Goal: Use online tool/utility: Utilize a website feature to perform a specific function

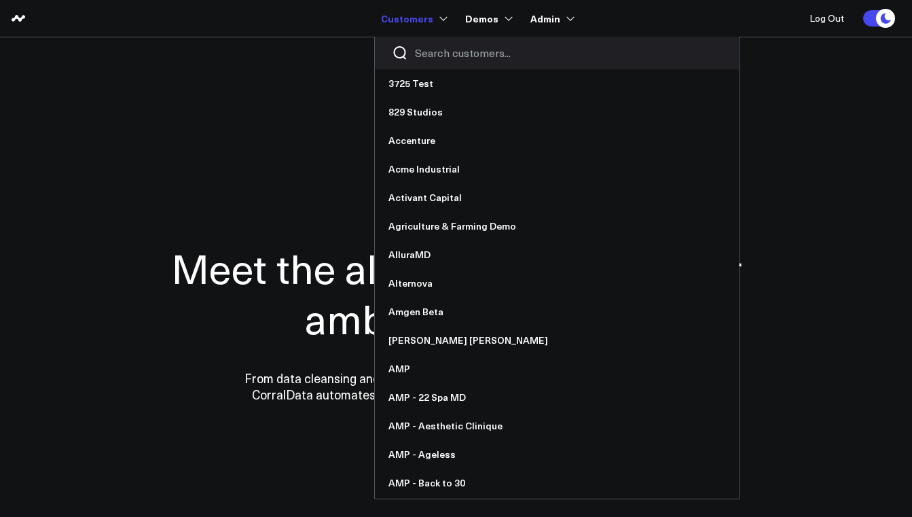
click at [462, 48] on input "Search customers input" at bounding box center [568, 53] width 307 height 15
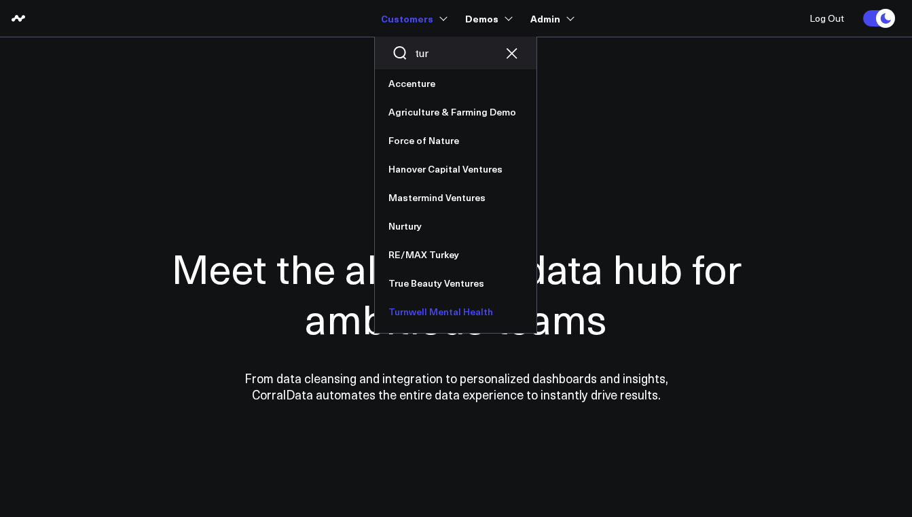
type input "tur"
click at [439, 307] on link "Turnwell Mental Health" at bounding box center [456, 311] width 162 height 29
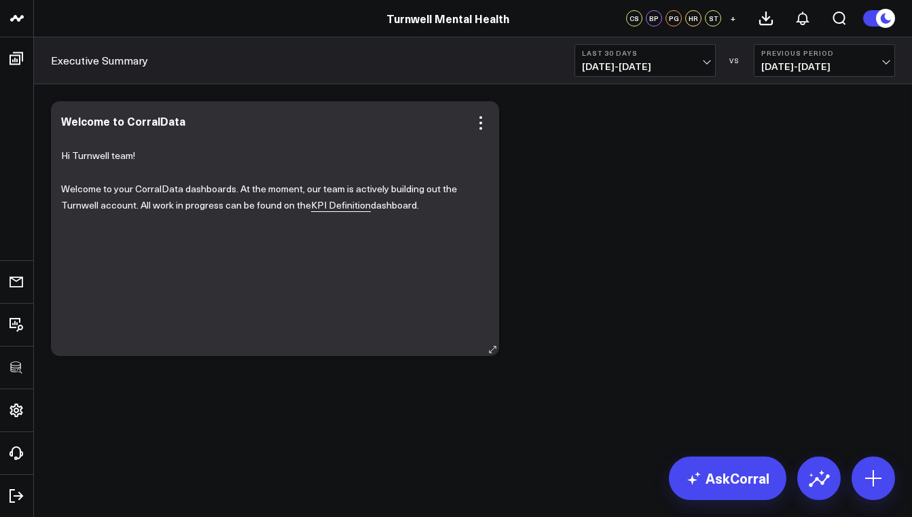
click at [344, 204] on link "KPI Definition" at bounding box center [341, 205] width 60 height 14
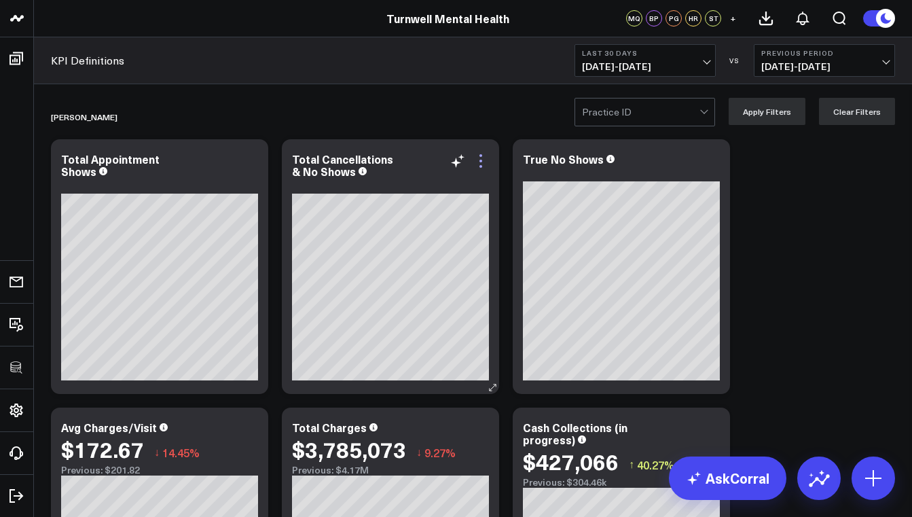
click at [482, 162] on icon at bounding box center [480, 161] width 3 height 3
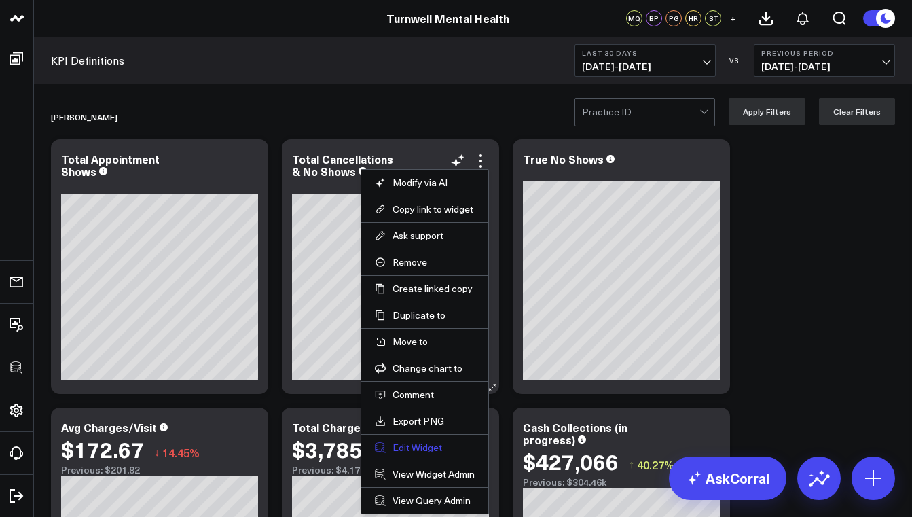
click at [430, 453] on button "Edit Widget" at bounding box center [425, 447] width 100 height 12
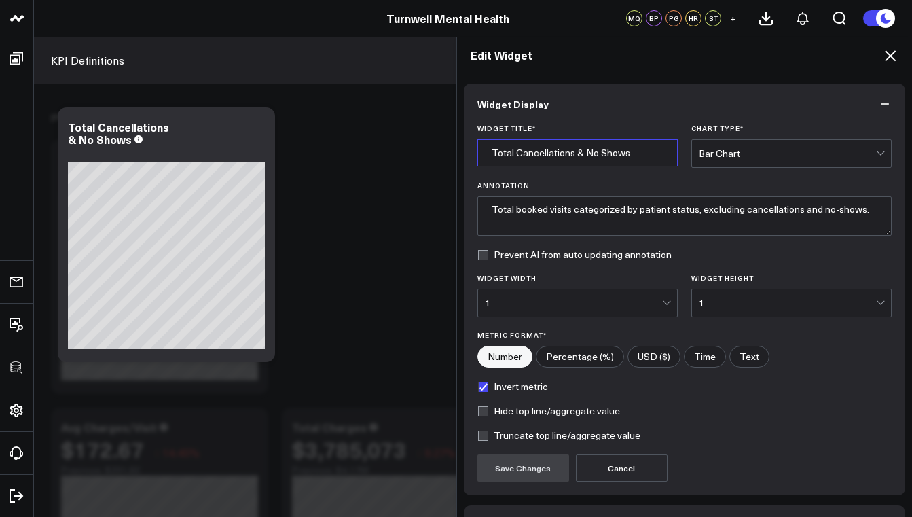
drag, startPoint x: 634, startPoint y: 152, endPoint x: 578, endPoint y: 158, distance: 56.7
click at [578, 158] on input "Total Cancellations & No Shows" at bounding box center [577, 152] width 200 height 27
type input "Total Cancellations & Reschedules"
click at [530, 471] on button "Save Changes" at bounding box center [523, 467] width 92 height 27
click at [886, 54] on icon at bounding box center [890, 56] width 16 height 16
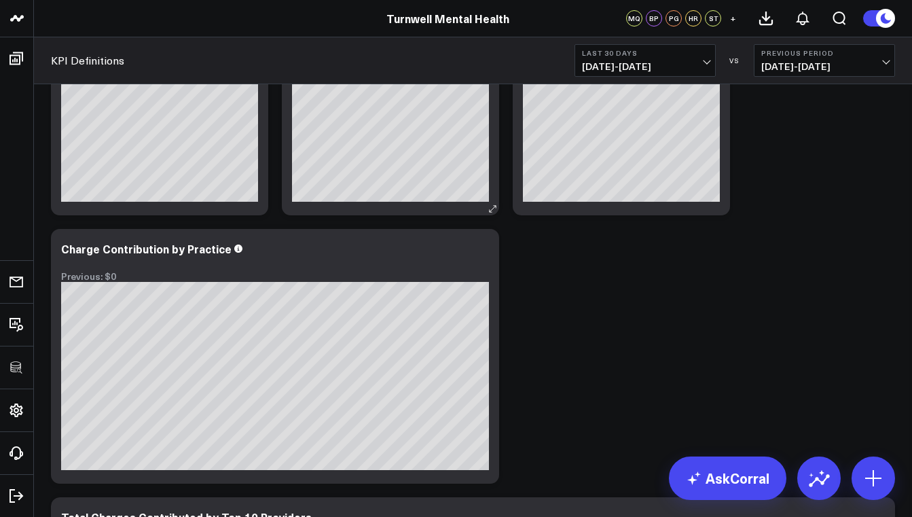
scroll to position [213, 0]
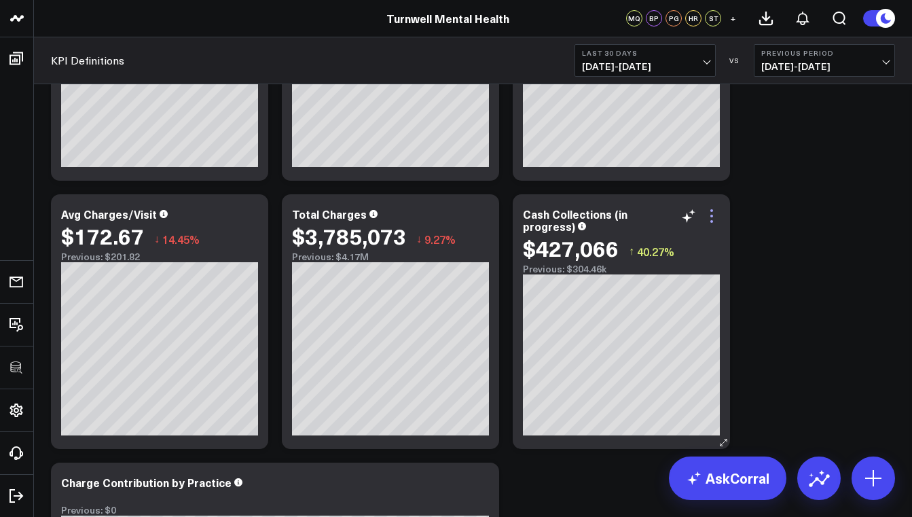
click at [709, 213] on icon at bounding box center [712, 216] width 16 height 16
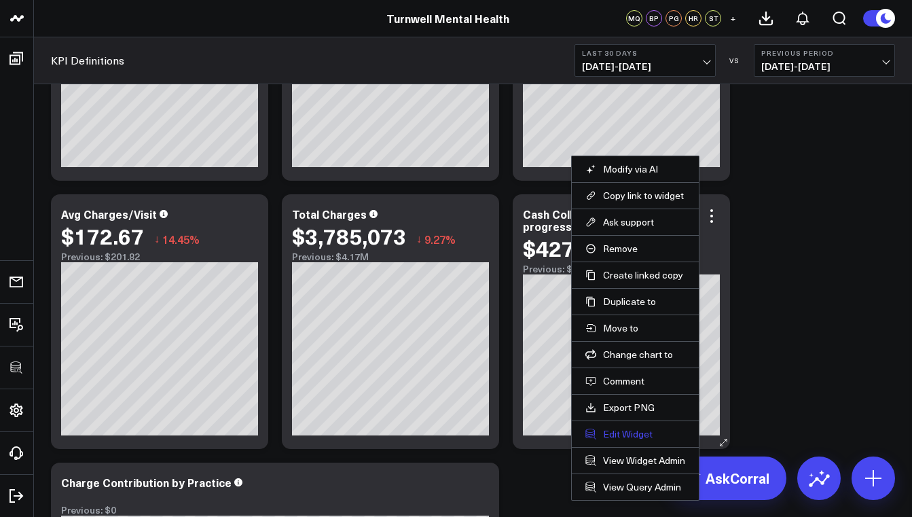
click at [624, 432] on button "Edit Widget" at bounding box center [635, 434] width 100 height 12
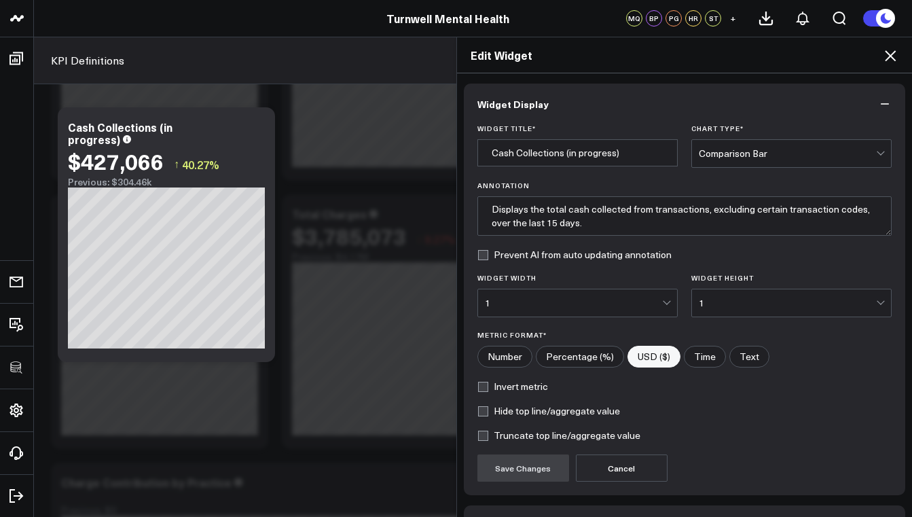
scroll to position [90, 0]
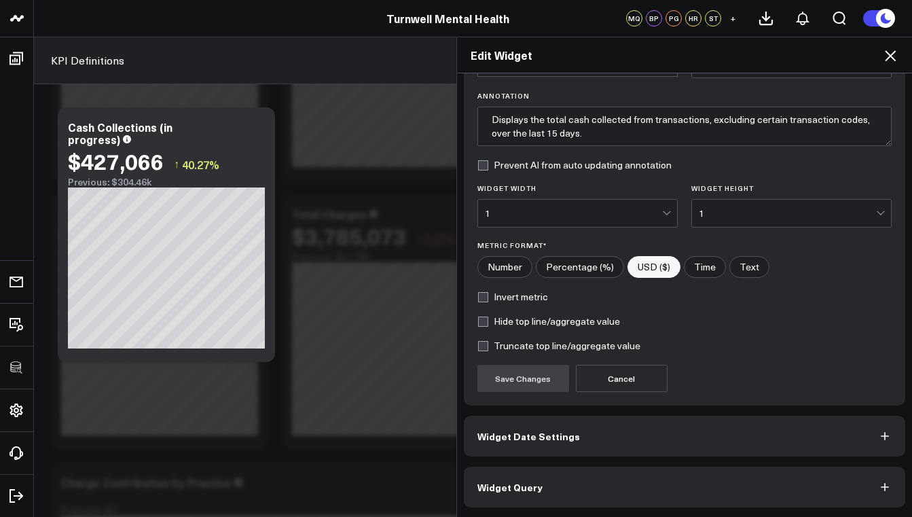
click at [544, 491] on button "Widget Query" at bounding box center [685, 487] width 442 height 41
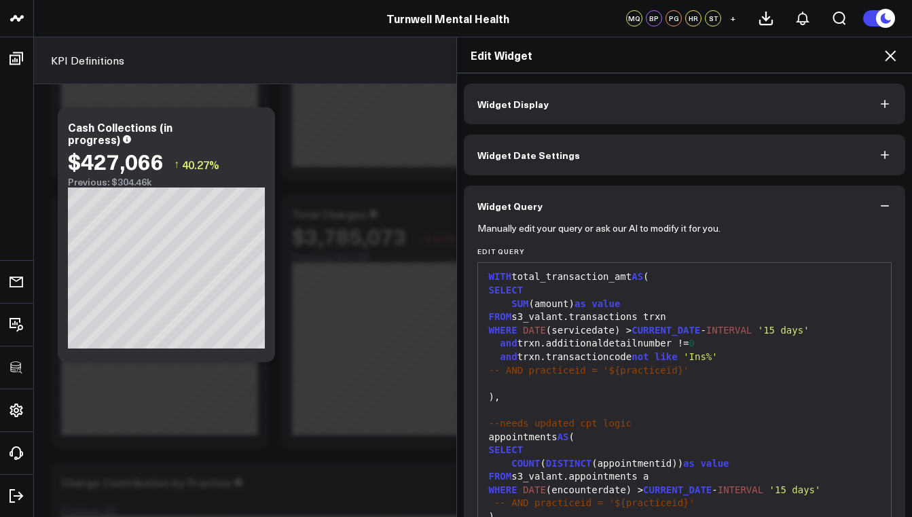
scroll to position [122, 0]
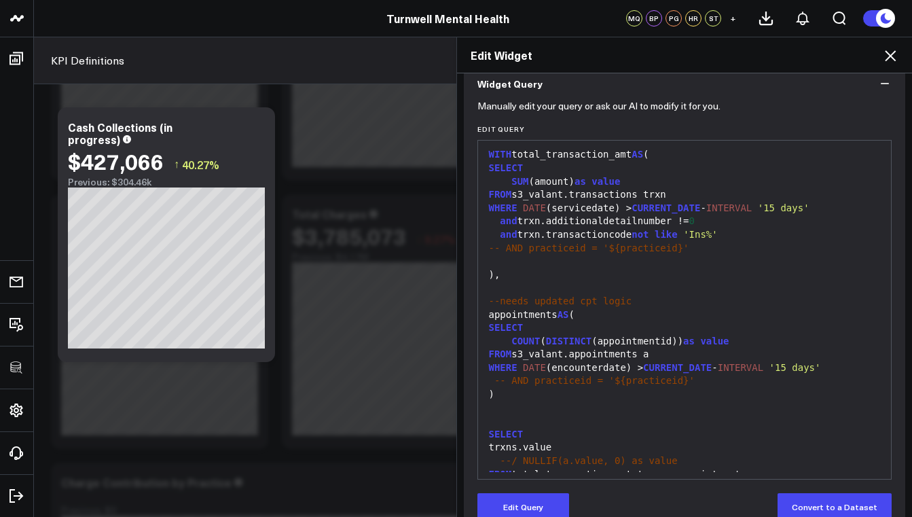
click at [714, 234] on span "'Ins%'" at bounding box center [700, 234] width 35 height 11
click at [712, 232] on span "'Ins%'" at bounding box center [700, 234] width 35 height 11
click at [544, 507] on button "Edit Query" at bounding box center [523, 506] width 92 height 27
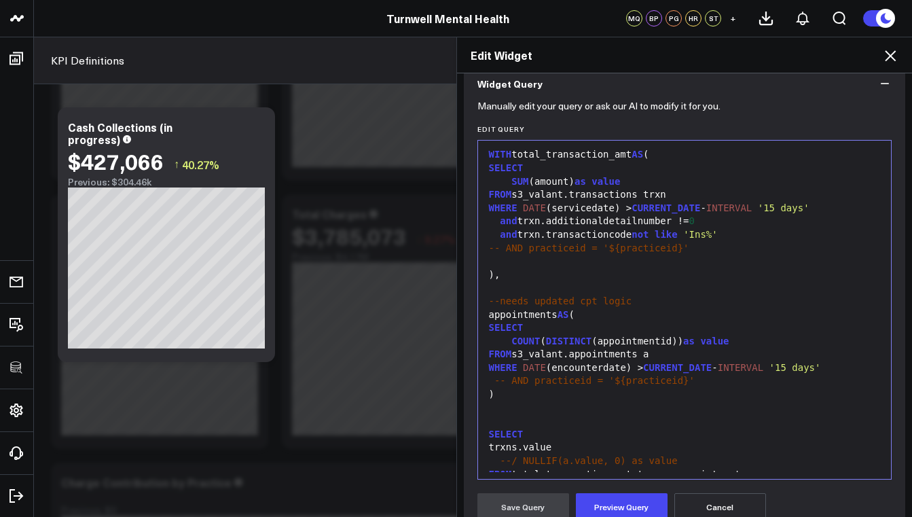
click at [714, 234] on span "'Ins%'" at bounding box center [700, 234] width 35 height 11
click at [718, 232] on span "'Ins%'" at bounding box center [700, 234] width 35 height 11
drag, startPoint x: 689, startPoint y: 232, endPoint x: 635, endPoint y: 230, distance: 53.7
click at [635, 230] on div "and trxn.transactioncode not like 'Ins%'" at bounding box center [685, 235] width 400 height 14
click at [669, 231] on span "'Ins%'" at bounding box center [660, 234] width 35 height 11
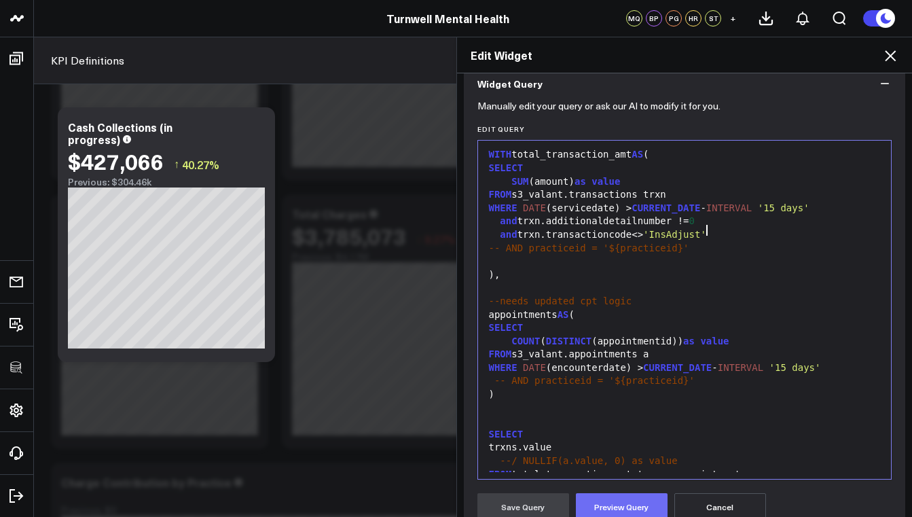
click at [625, 502] on button "Preview Query" at bounding box center [622, 506] width 92 height 27
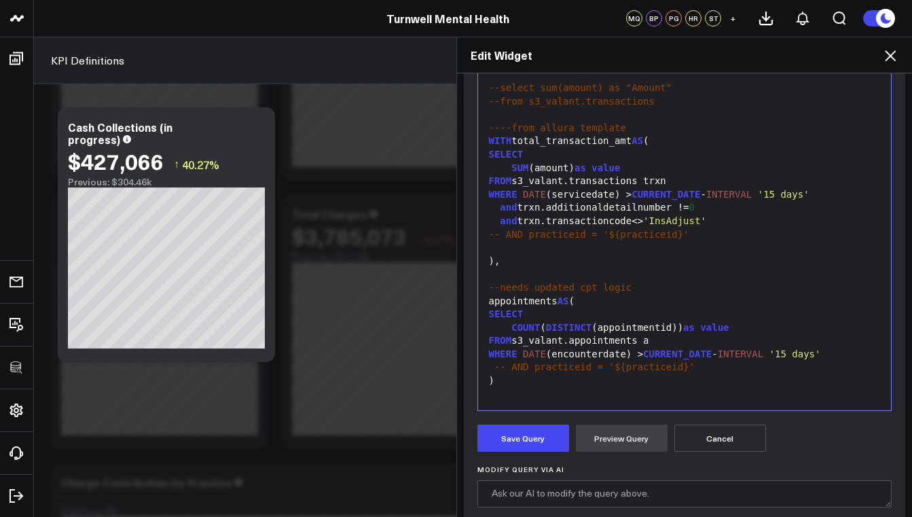
scroll to position [188, 0]
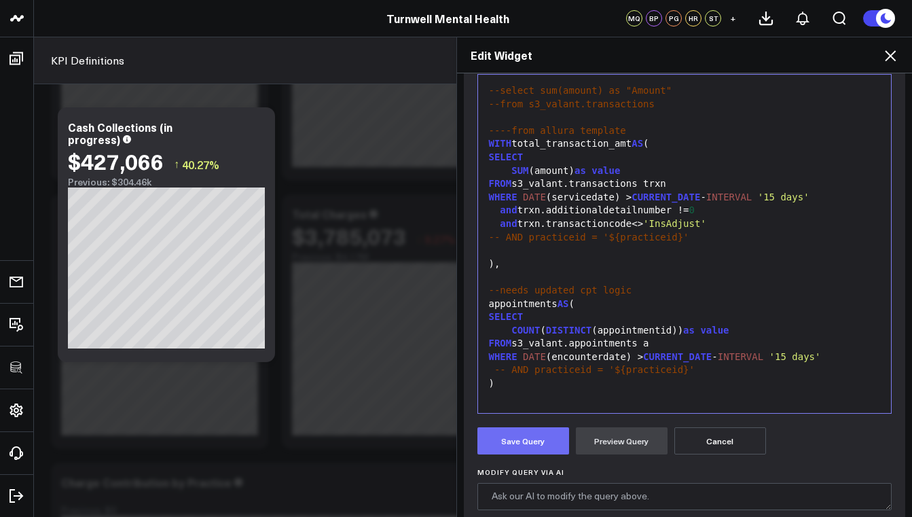
click at [539, 439] on button "Save Query" at bounding box center [523, 440] width 92 height 27
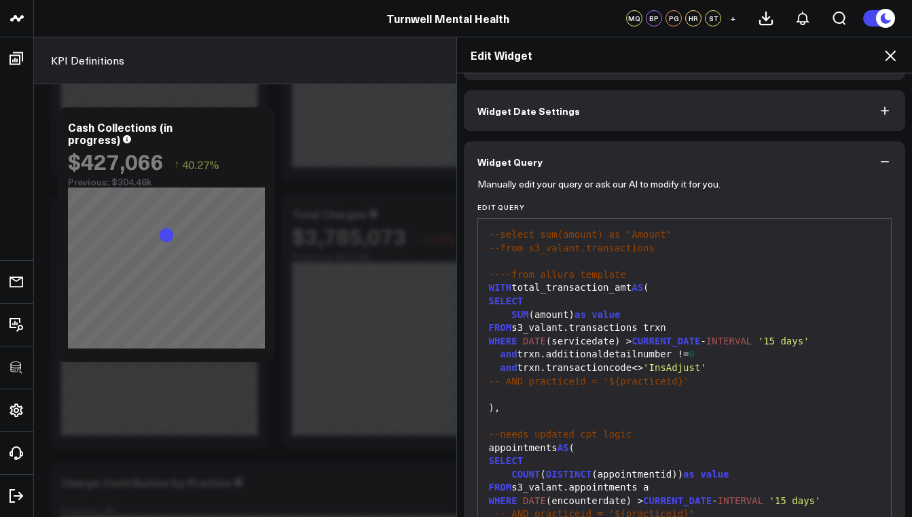
scroll to position [0, 0]
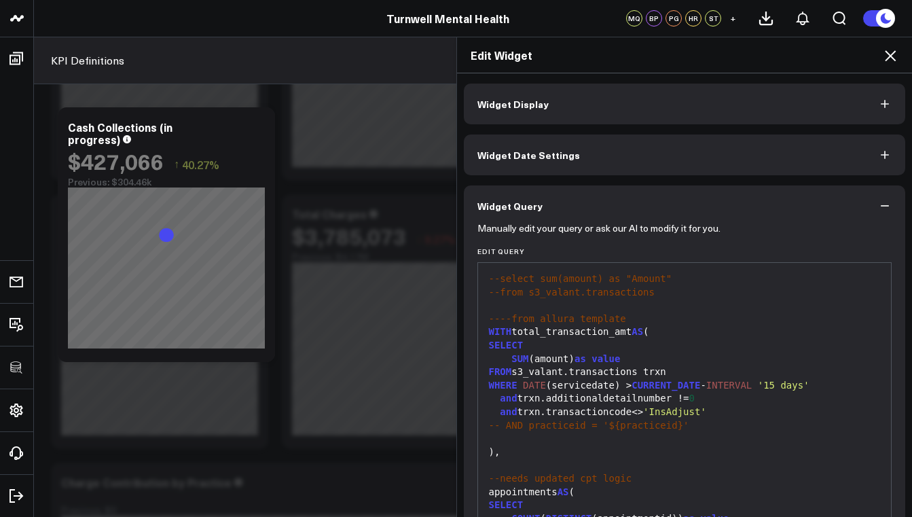
click at [514, 112] on button "Widget Display" at bounding box center [685, 104] width 442 height 41
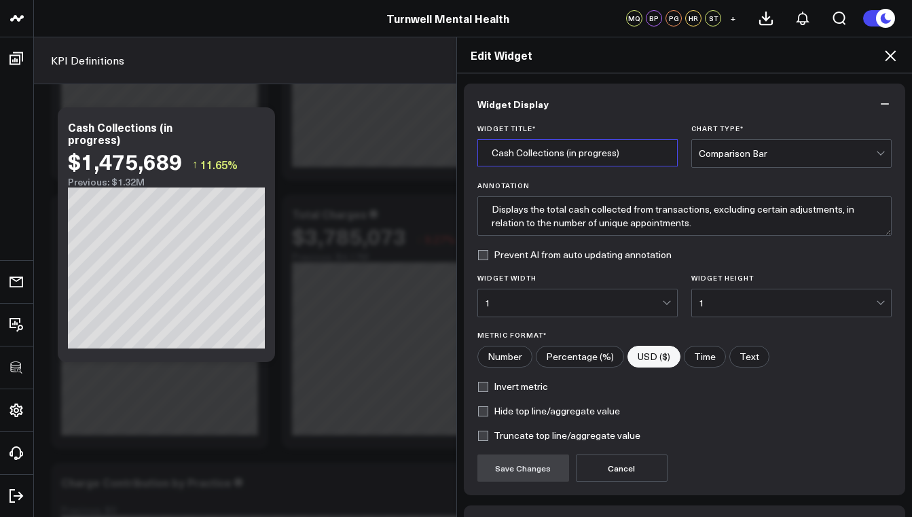
drag, startPoint x: 617, startPoint y: 151, endPoint x: 562, endPoint y: 149, distance: 55.7
click at [562, 149] on input "Cash Collections (in progress)" at bounding box center [577, 152] width 200 height 27
type input "C"
type input "Collections (Valent tie-out in progress)"
click at [522, 468] on button "Save Changes" at bounding box center [523, 467] width 92 height 27
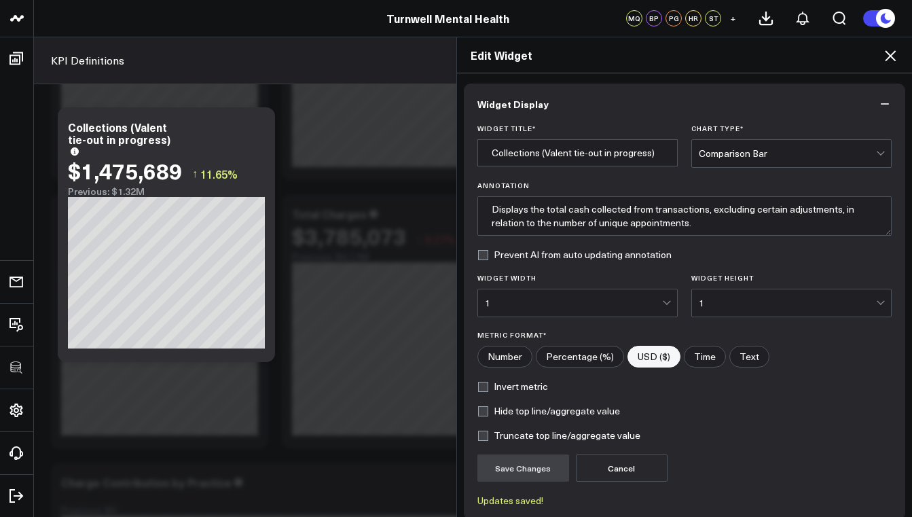
click at [887, 58] on icon at bounding box center [890, 56] width 16 height 16
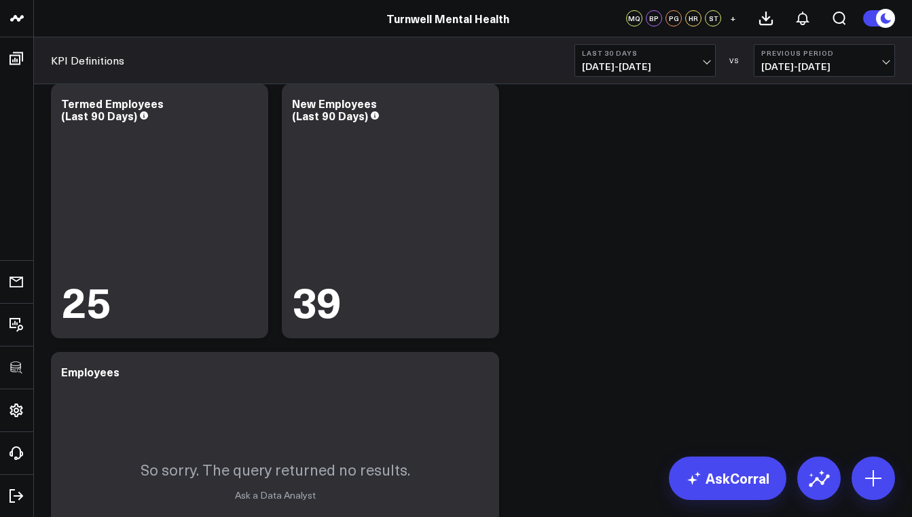
scroll to position [4067, 0]
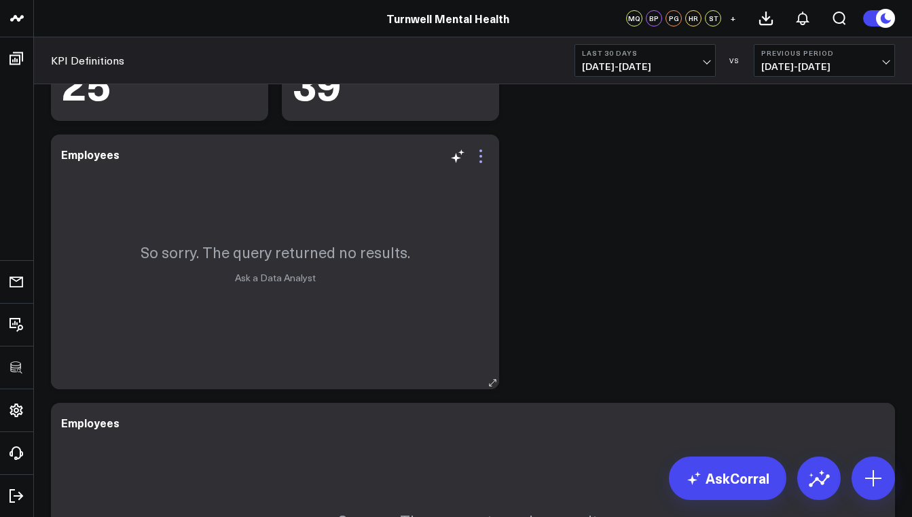
click at [481, 159] on icon at bounding box center [481, 156] width 16 height 16
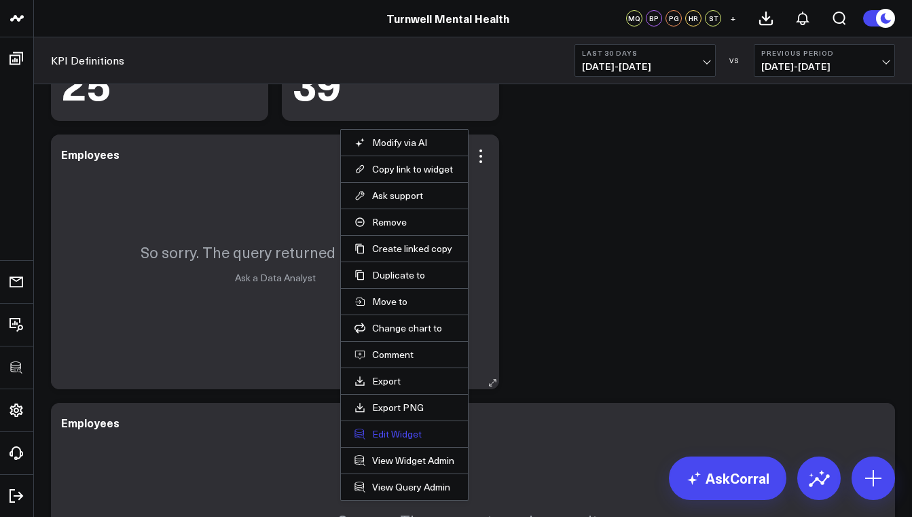
click at [403, 431] on button "Edit Widget" at bounding box center [405, 434] width 100 height 12
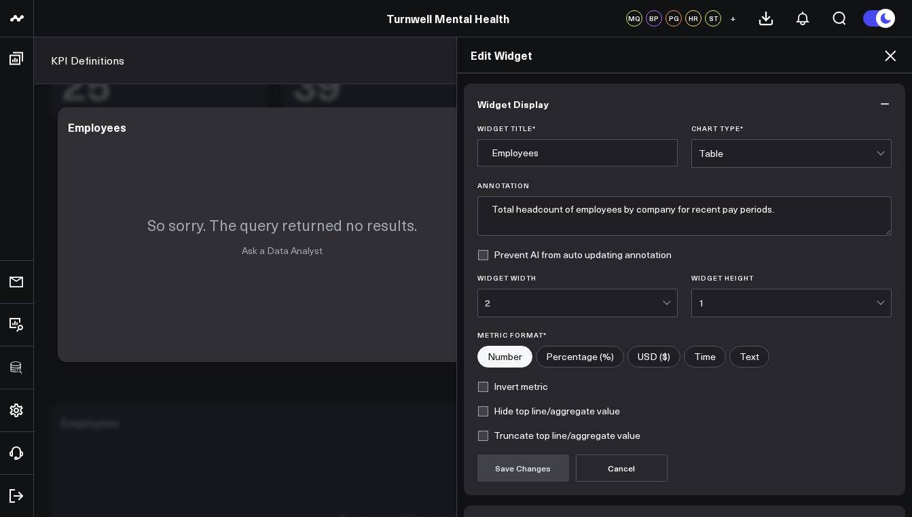
scroll to position [90, 0]
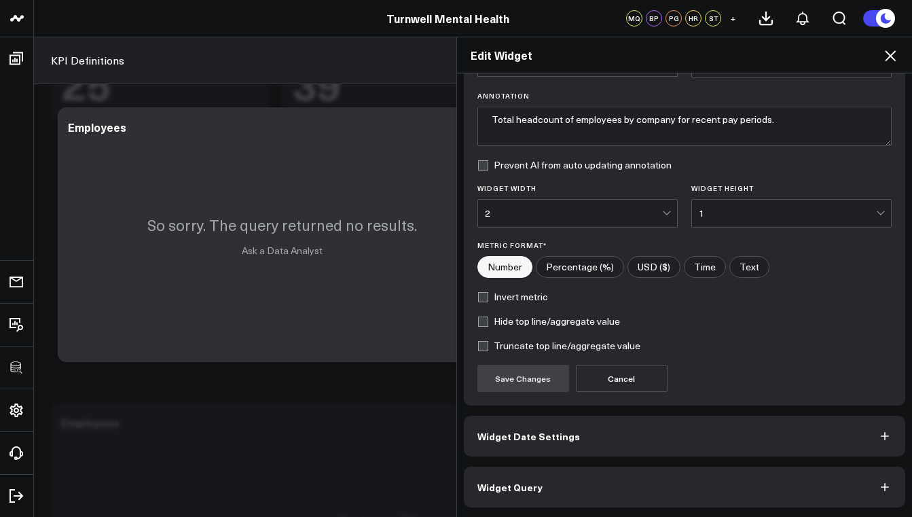
click at [600, 478] on button "Widget Query" at bounding box center [685, 487] width 442 height 41
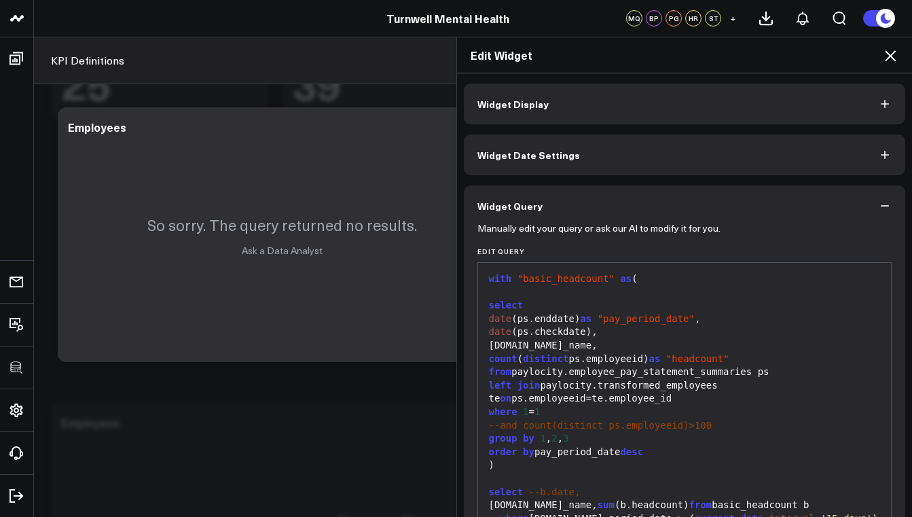
scroll to position [83, 0]
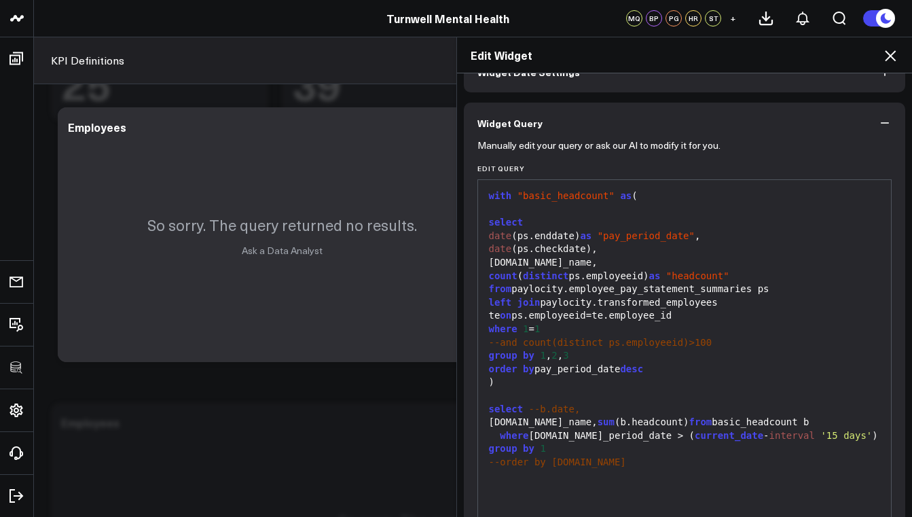
click at [486, 429] on div "where [DOMAIN_NAME]_period_date > ( current_date - interval '15 days' )" at bounding box center [685, 436] width 400 height 14
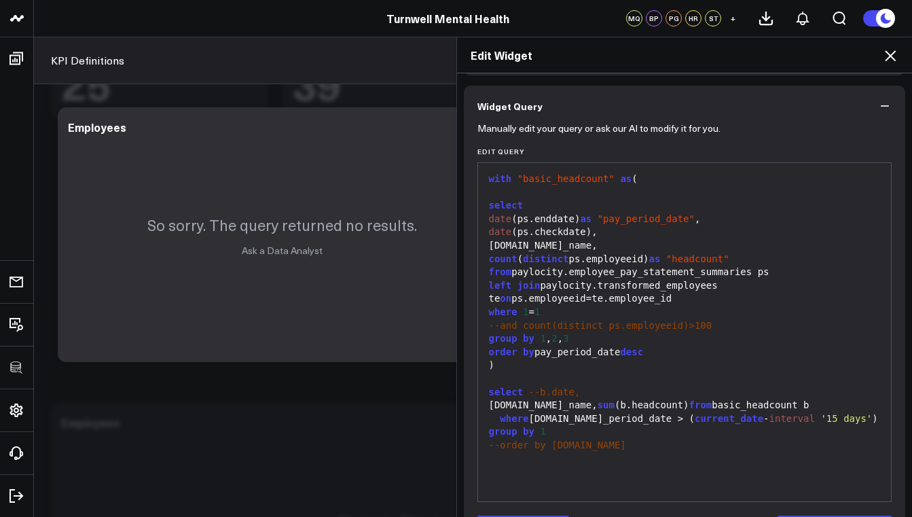
scroll to position [123, 0]
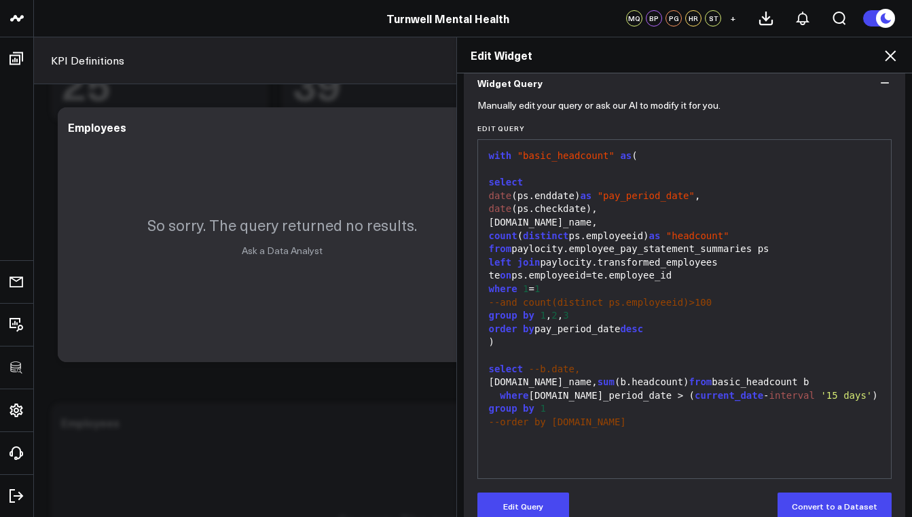
click at [888, 58] on icon at bounding box center [890, 56] width 16 height 16
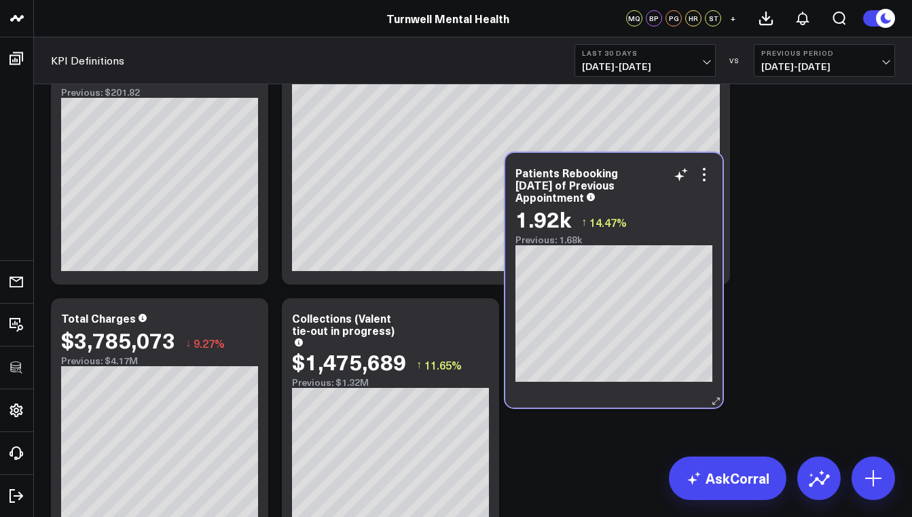
scroll to position [369, 0]
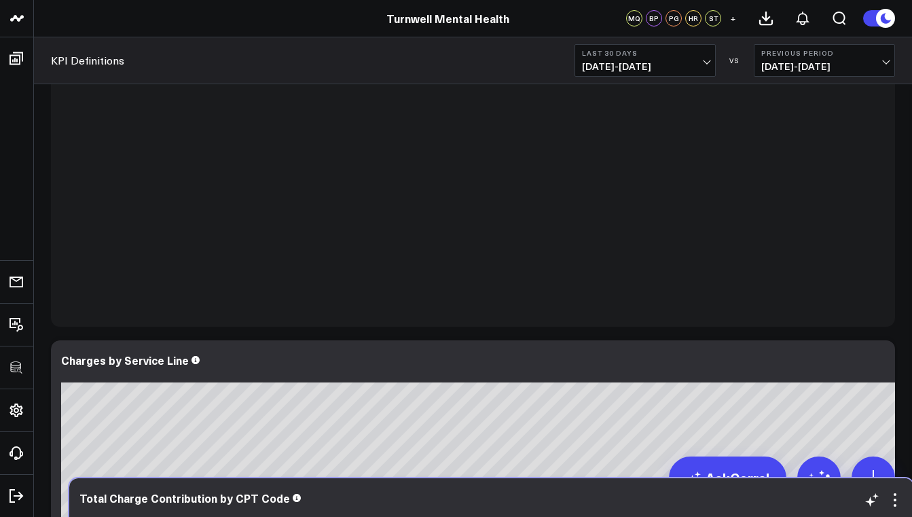
scroll to position [2262, 0]
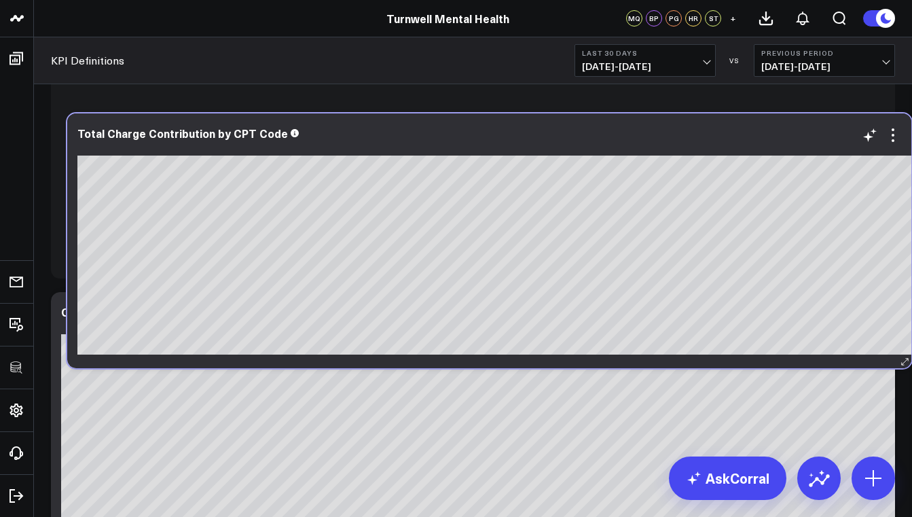
drag, startPoint x: 381, startPoint y: 108, endPoint x: 396, endPoint y: 121, distance: 19.7
click at [396, 121] on div "Total Charge Contribution by CPT Code" at bounding box center [522, 240] width 910 height 255
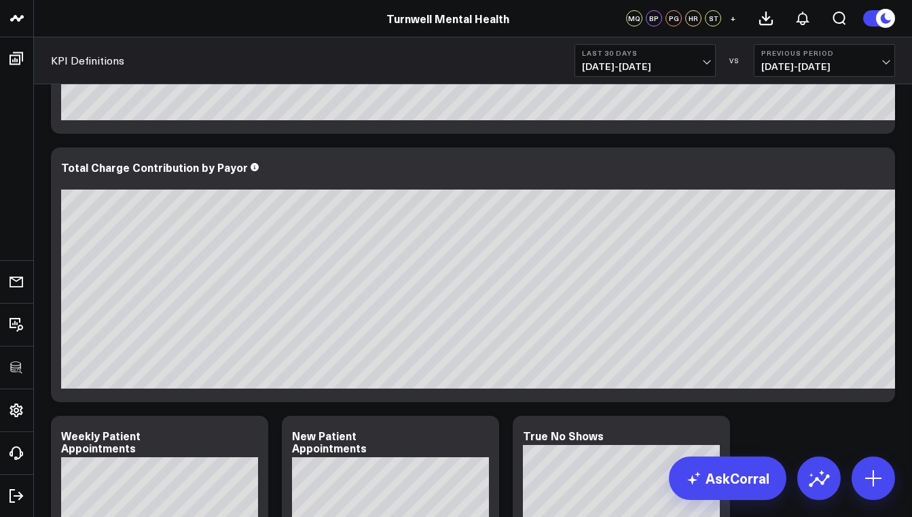
scroll to position [1350, 0]
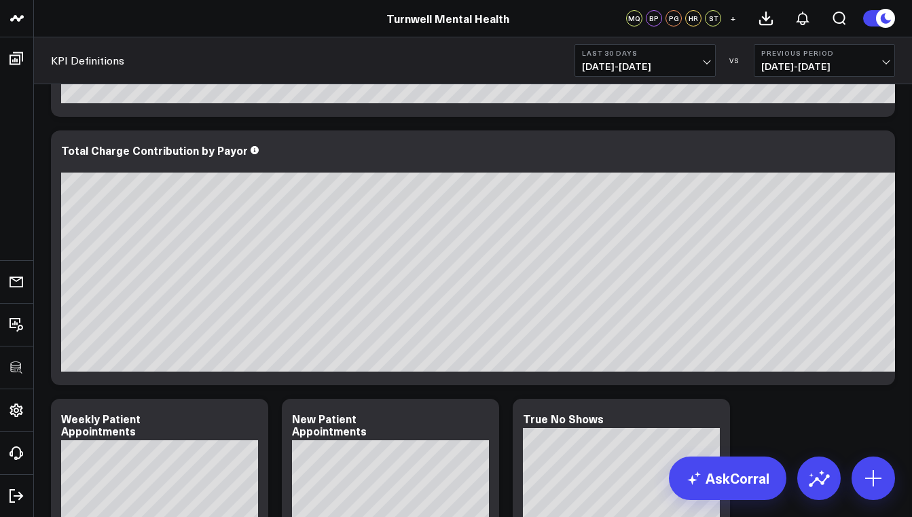
click at [748, 479] on link "AskCorral" at bounding box center [727, 477] width 117 height 43
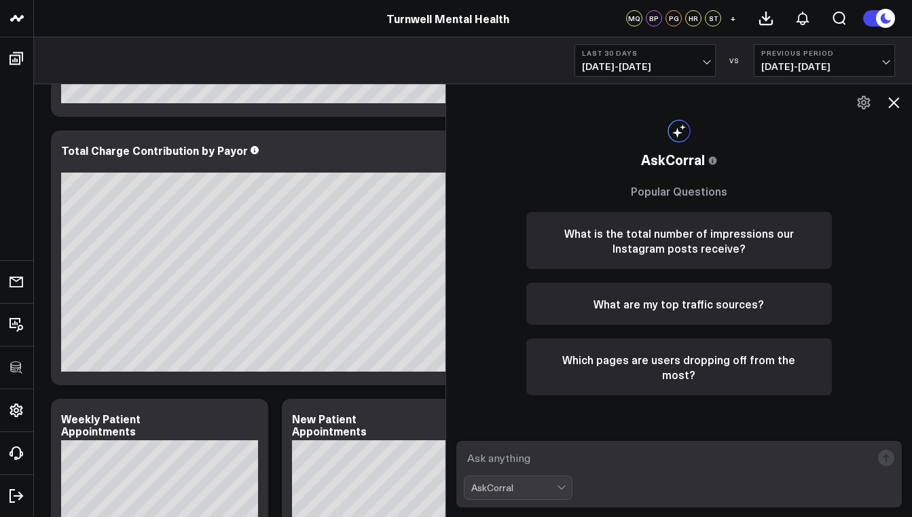
click at [517, 456] on textarea at bounding box center [668, 458] width 408 height 24
type textarea "h"
type textarea "show charges versus collections by payer"
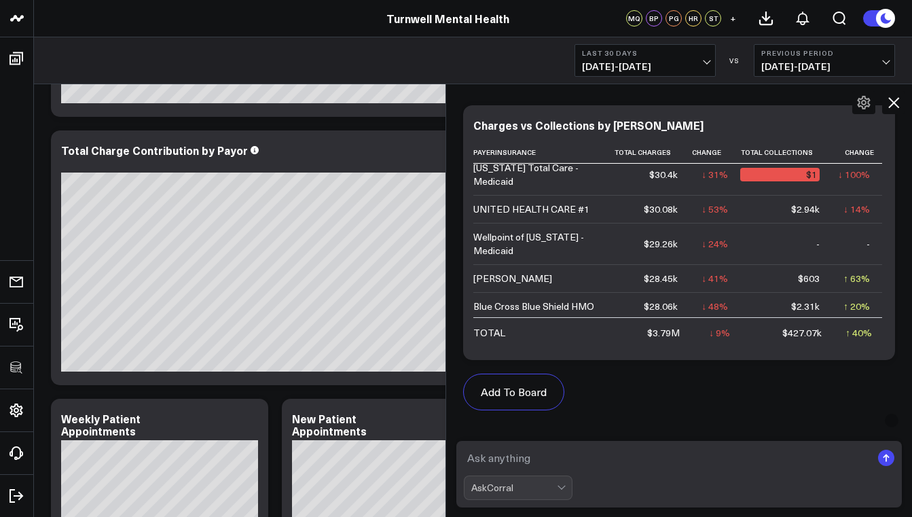
scroll to position [913, 0]
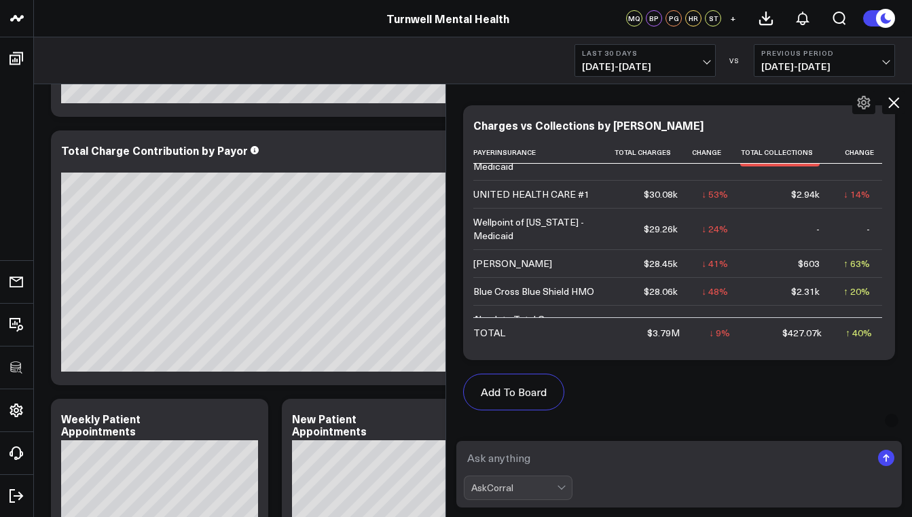
click at [866, 106] on icon at bounding box center [863, 103] width 13 height 14
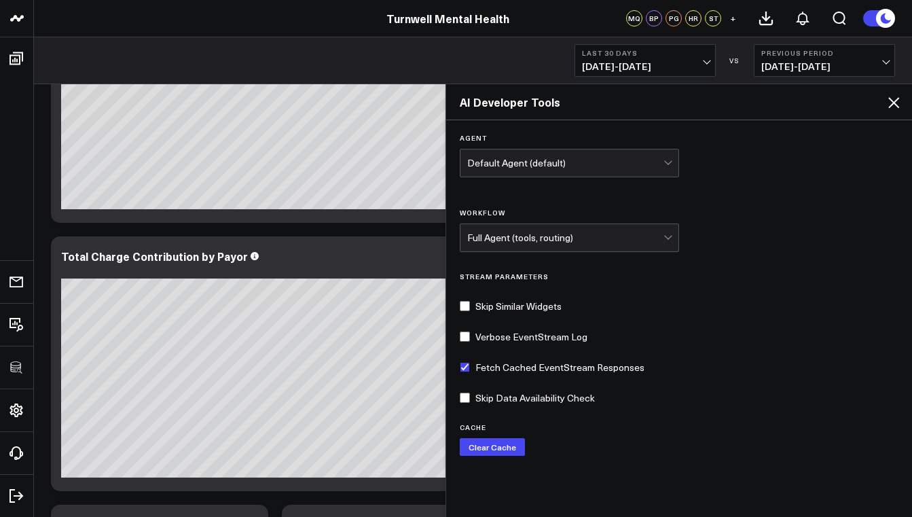
scroll to position [1364, 0]
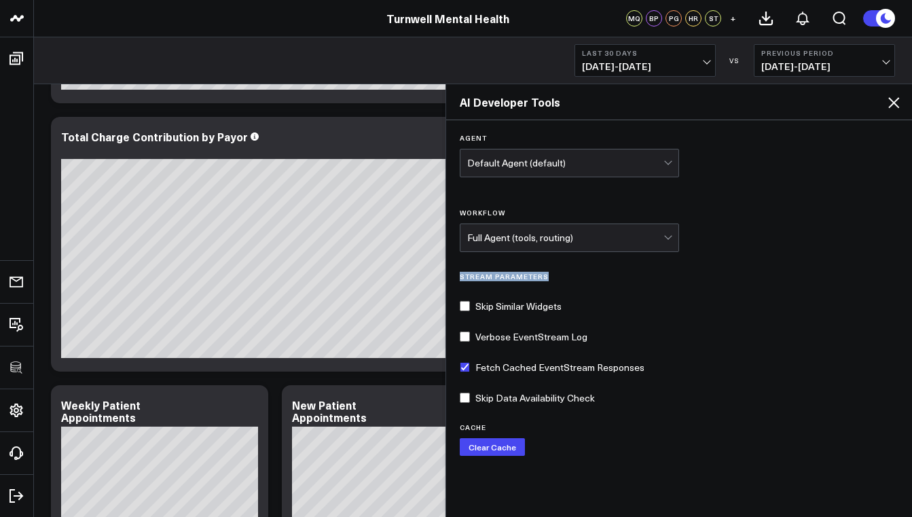
drag, startPoint x: 908, startPoint y: 242, endPoint x: 905, endPoint y: 287, distance: 45.6
click at [907, 290] on div "Agent Default Agent (default) Workflow Full Agent (tools, routing) Stream Param…" at bounding box center [679, 317] width 467 height 395
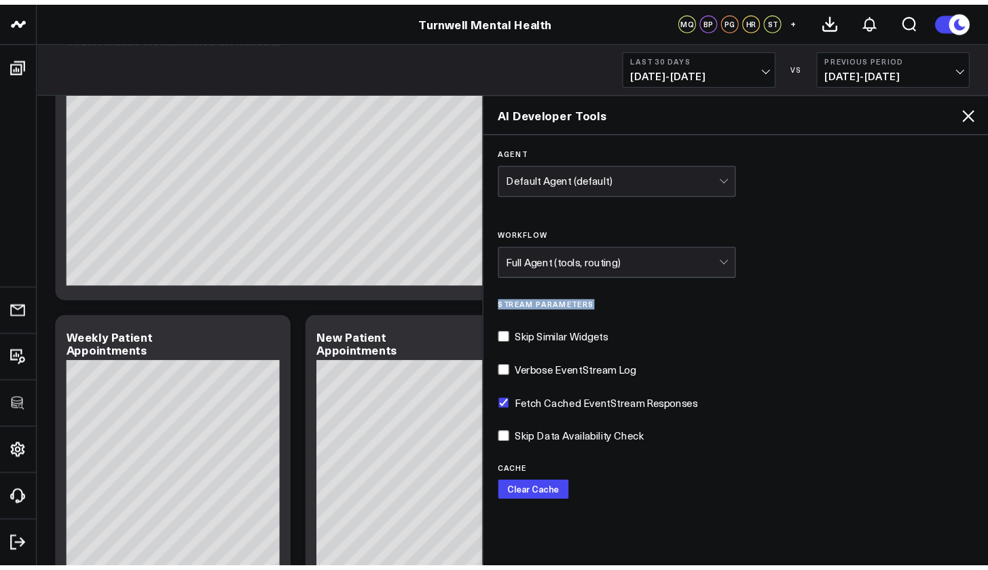
scroll to position [1478, 0]
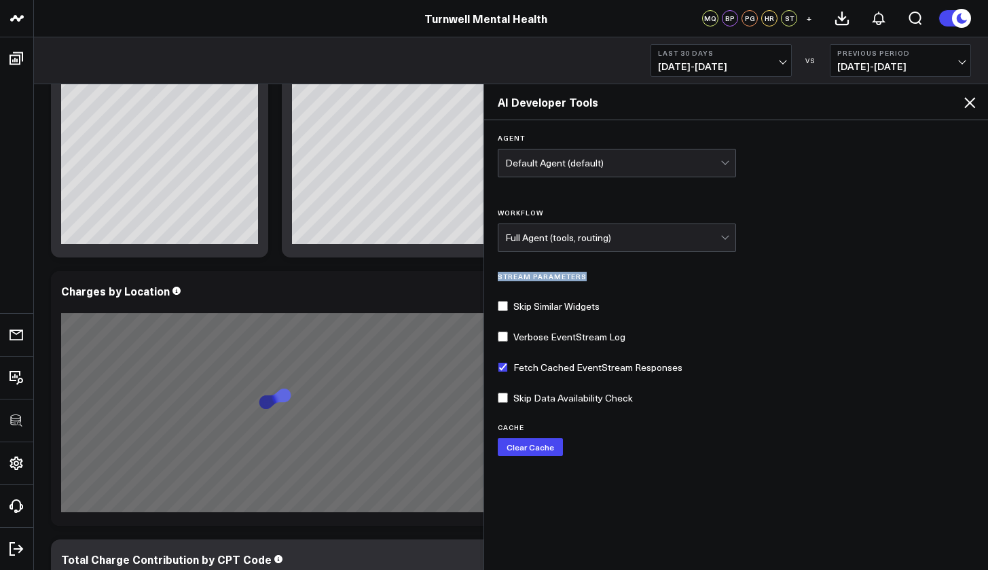
click at [802, 272] on div "Agent Default Agent (default) Workflow Full Agent (tools, routing) Stream Param…" at bounding box center [736, 344] width 505 height 448
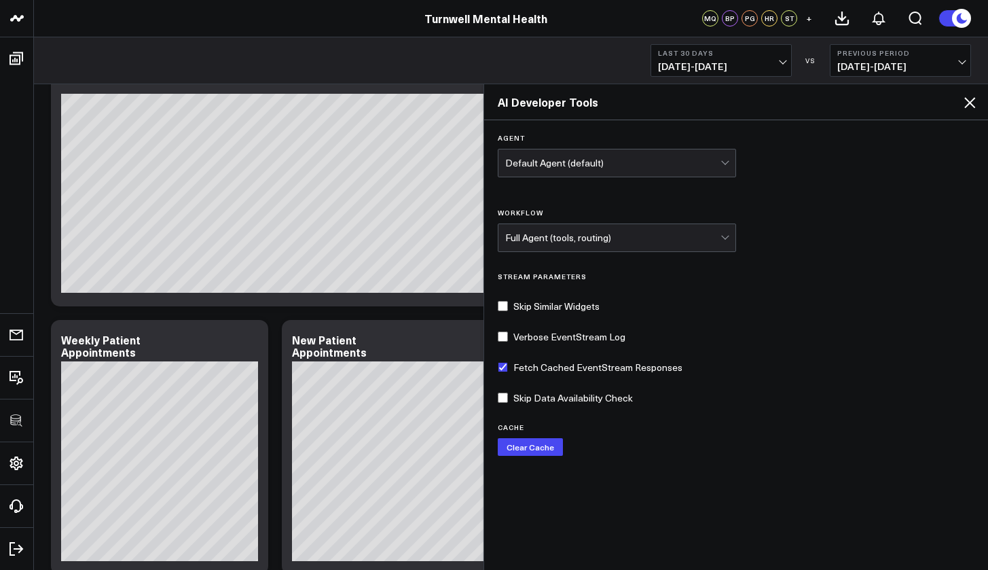
scroll to position [1070, 0]
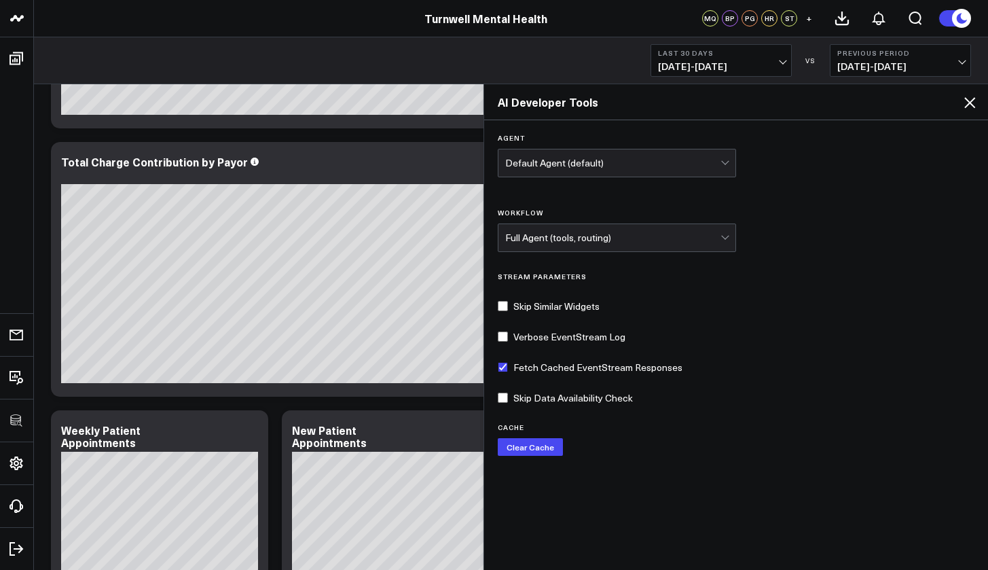
click at [911, 107] on h2 "AI Developer Tools" at bounding box center [736, 101] width 477 height 15
click at [911, 103] on icon at bounding box center [969, 102] width 11 height 11
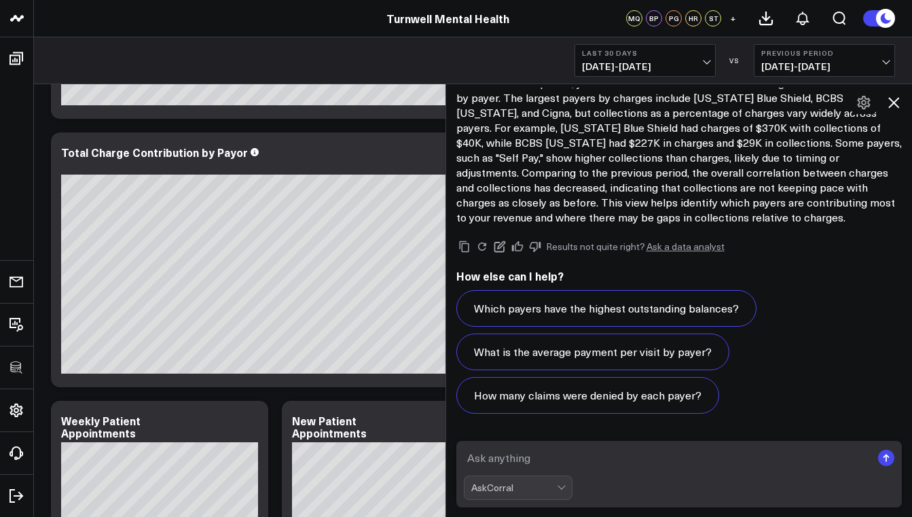
scroll to position [1544, 0]
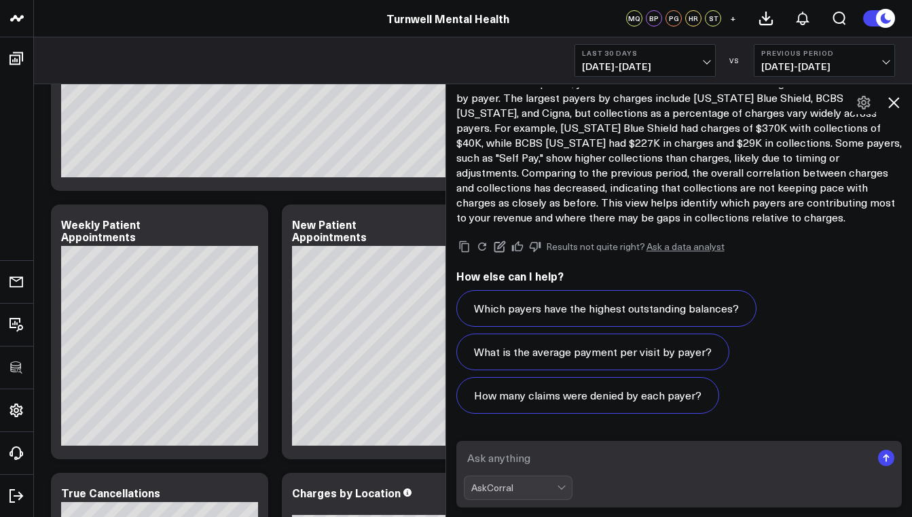
click at [893, 109] on icon at bounding box center [894, 102] width 16 height 16
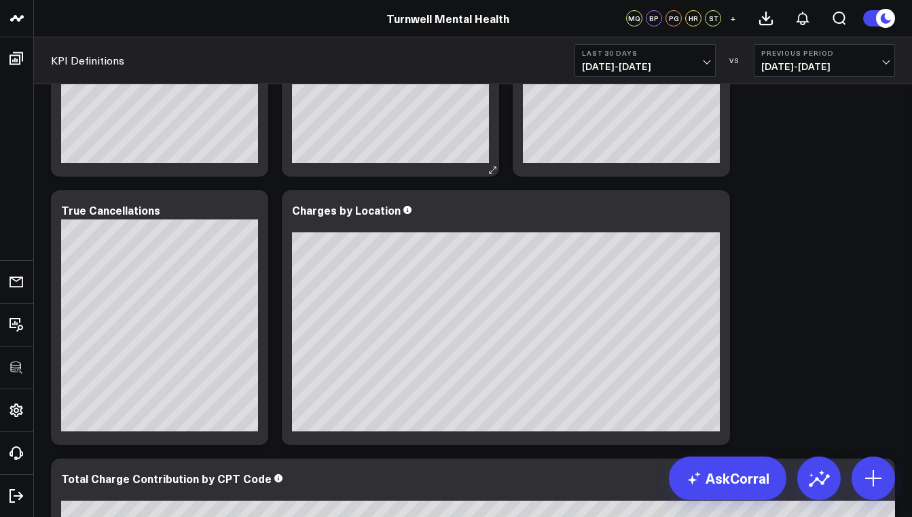
scroll to position [1830, 0]
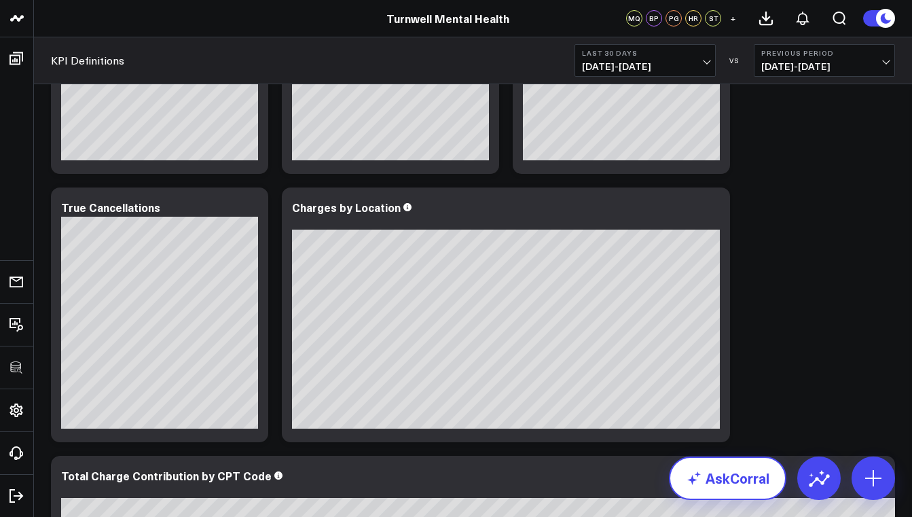
click at [745, 477] on link "AskCorral" at bounding box center [727, 477] width 117 height 43
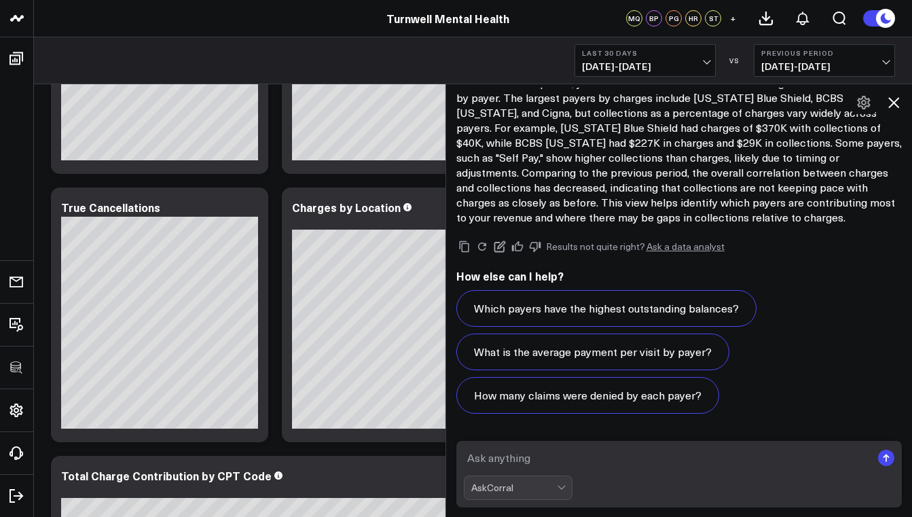
click at [634, 454] on textarea at bounding box center [668, 458] width 408 height 24
type textarea "show average daily appointments by week in a trend"
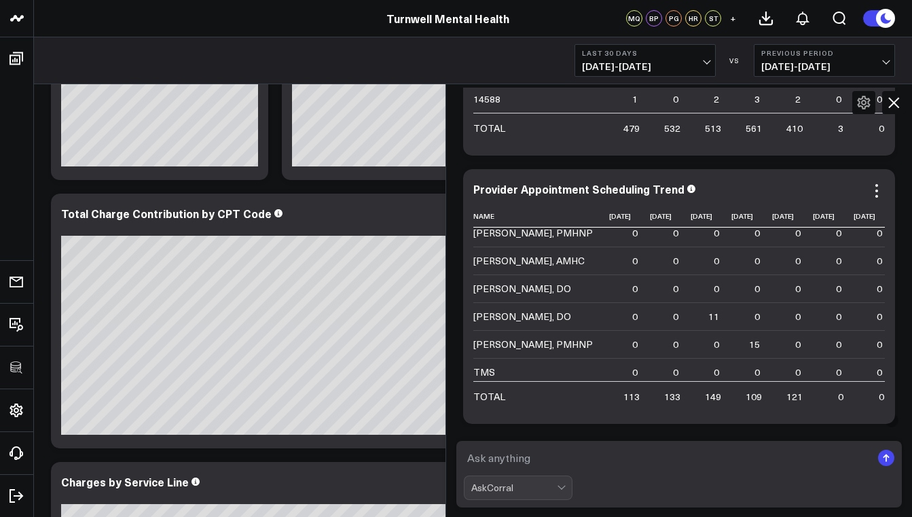
scroll to position [1086, 0]
click at [895, 106] on icon at bounding box center [894, 102] width 16 height 16
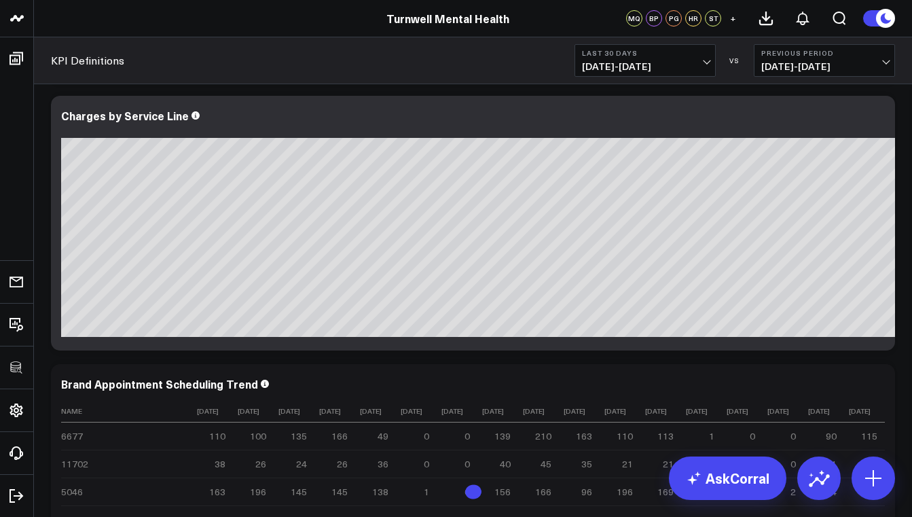
scroll to position [2551, 0]
